Goal: Check status: Check status

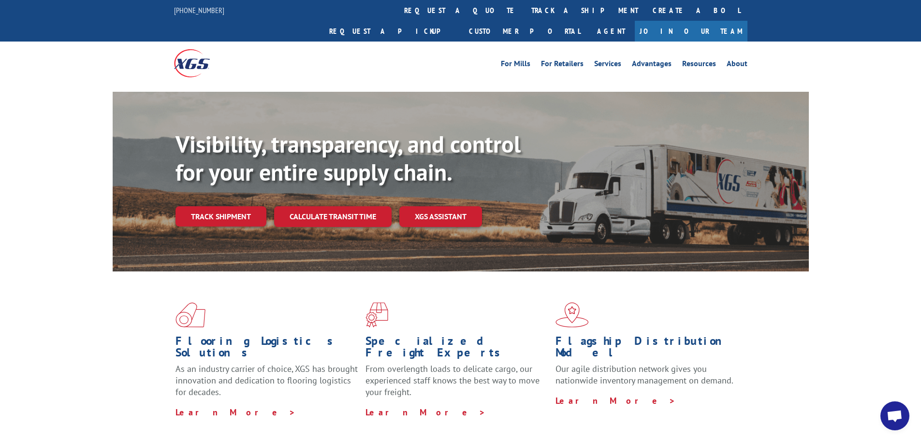
drag, startPoint x: 796, startPoint y: 0, endPoint x: 865, endPoint y: 194, distance: 205.3
click at [865, 194] on div "Visibility, transparency, and control for your entire supply chain. Track shipm…" at bounding box center [460, 191] width 921 height 199
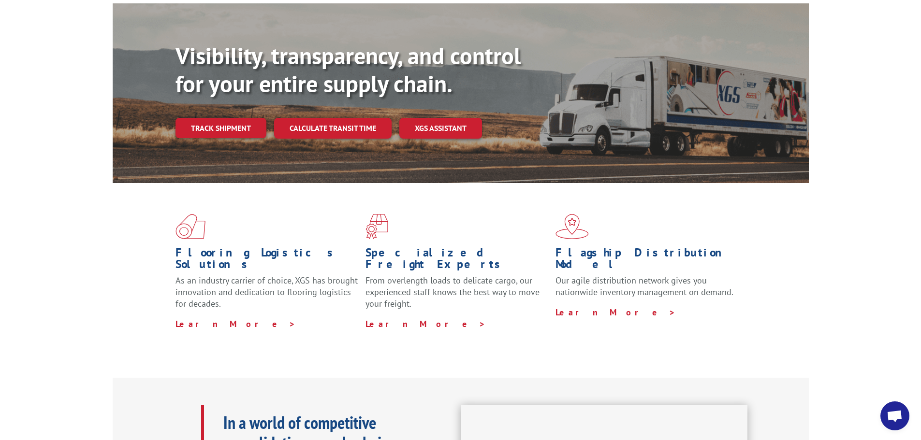
scroll to position [97, 0]
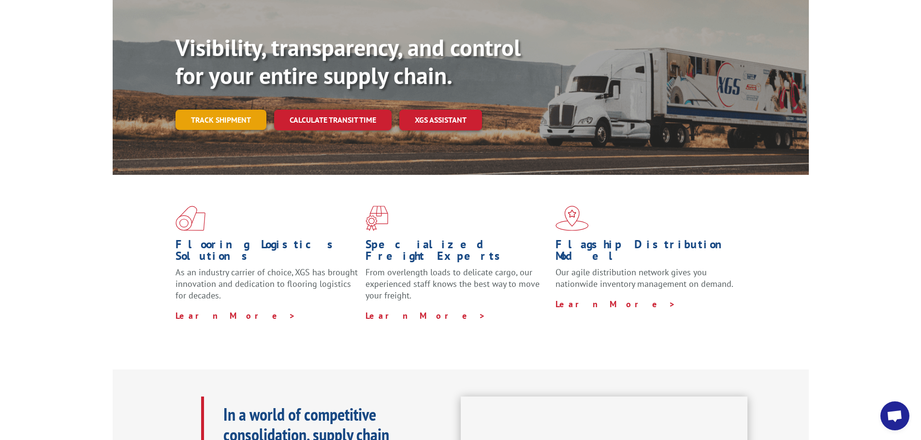
click at [252, 110] on link "Track shipment" at bounding box center [220, 120] width 91 height 20
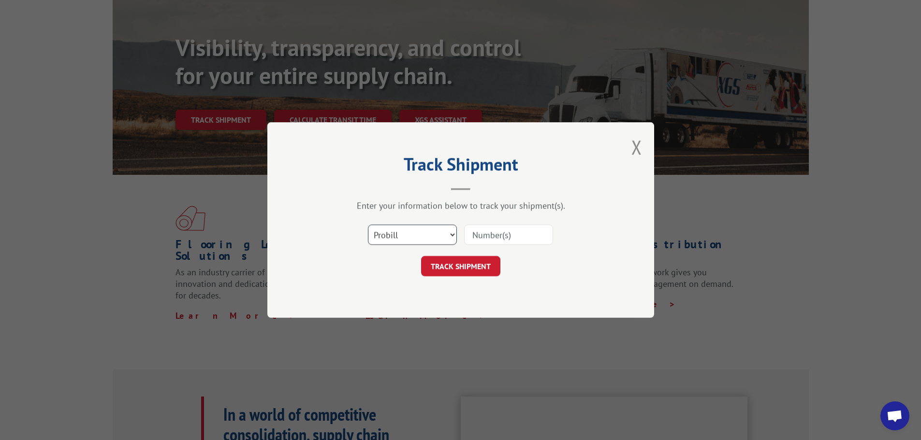
click at [426, 237] on select "Select category... Probill BOL PO" at bounding box center [412, 235] width 89 height 20
select select "po"
click at [368, 225] on select "Select category... Probill BOL PO" at bounding box center [412, 235] width 89 height 20
click at [490, 237] on input at bounding box center [508, 235] width 89 height 20
paste input "030774"
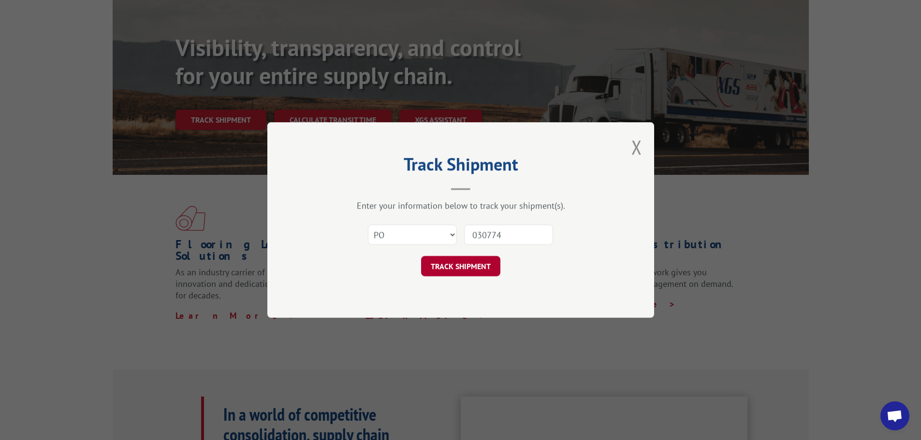
type input "030774"
click at [474, 271] on button "TRACK SHIPMENT" at bounding box center [460, 266] width 79 height 20
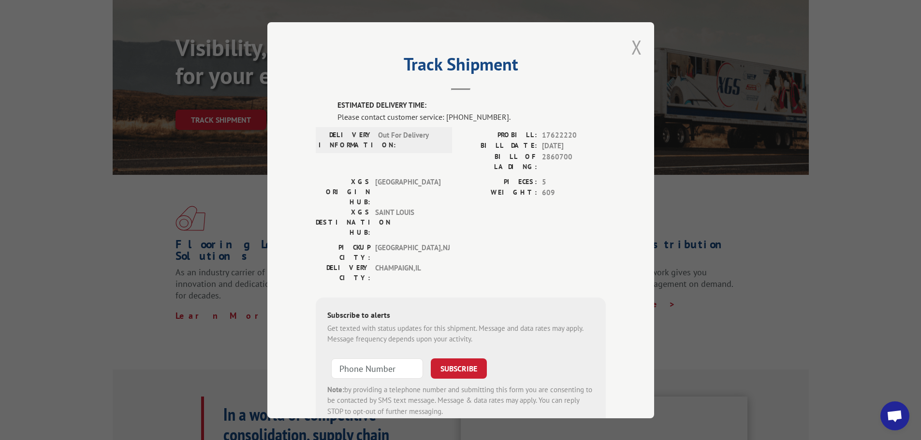
click at [637, 46] on button "Close modal" at bounding box center [636, 47] width 11 height 26
